Goal: Information Seeking & Learning: Find specific page/section

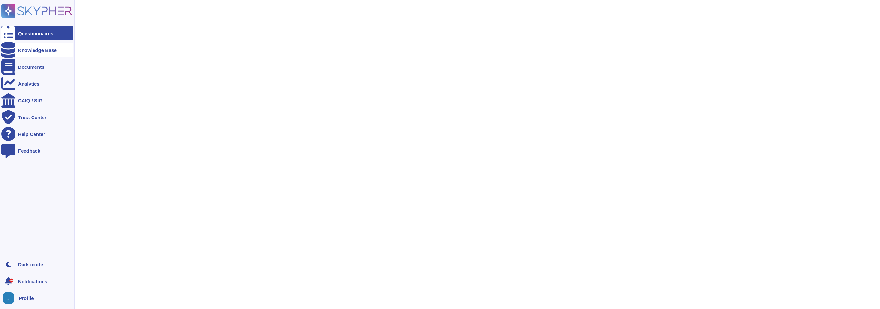
click at [11, 47] on icon at bounding box center [8, 50] width 14 height 16
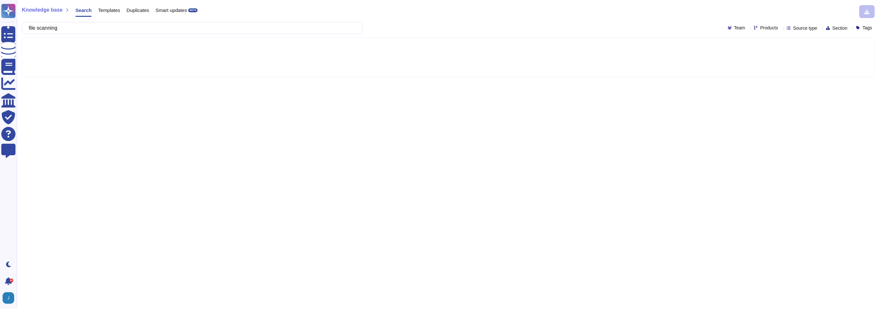
type input "file scanning"
click at [755, 27] on icon at bounding box center [757, 28] width 4 height 4
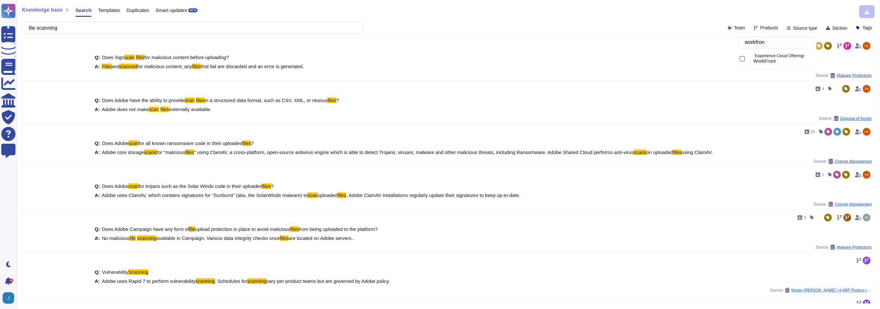
type input "workfront"
click at [745, 58] on div at bounding box center [742, 58] width 5 height 5
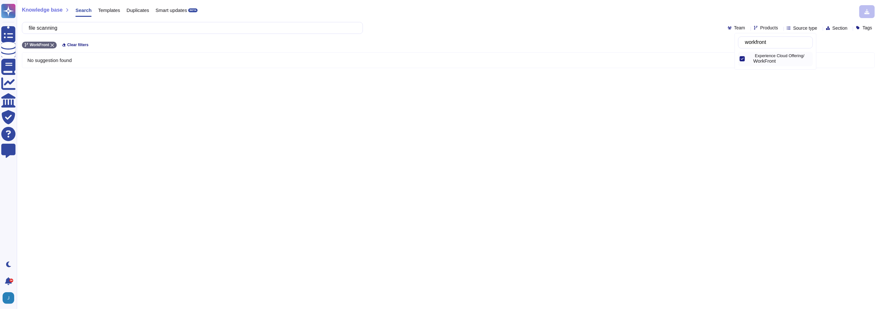
click at [444, 32] on div "file scanning Team Products Source type Section Tags" at bounding box center [448, 28] width 853 height 12
click at [84, 28] on input "file scanning" at bounding box center [190, 27] width 331 height 11
type input "virus"
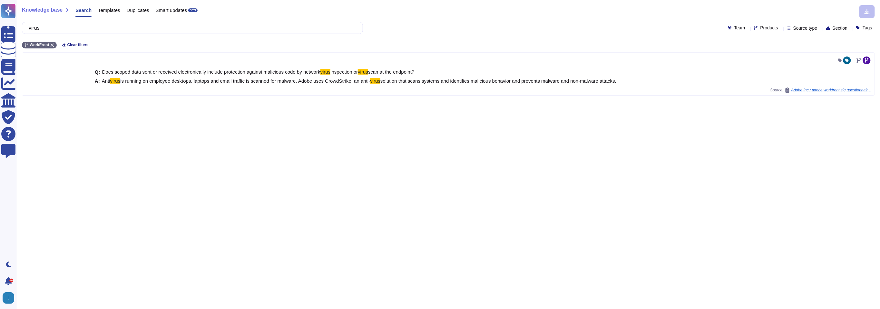
click at [412, 45] on div "WorkFront Clear filters" at bounding box center [448, 43] width 853 height 11
